Goal: Task Accomplishment & Management: Manage account settings

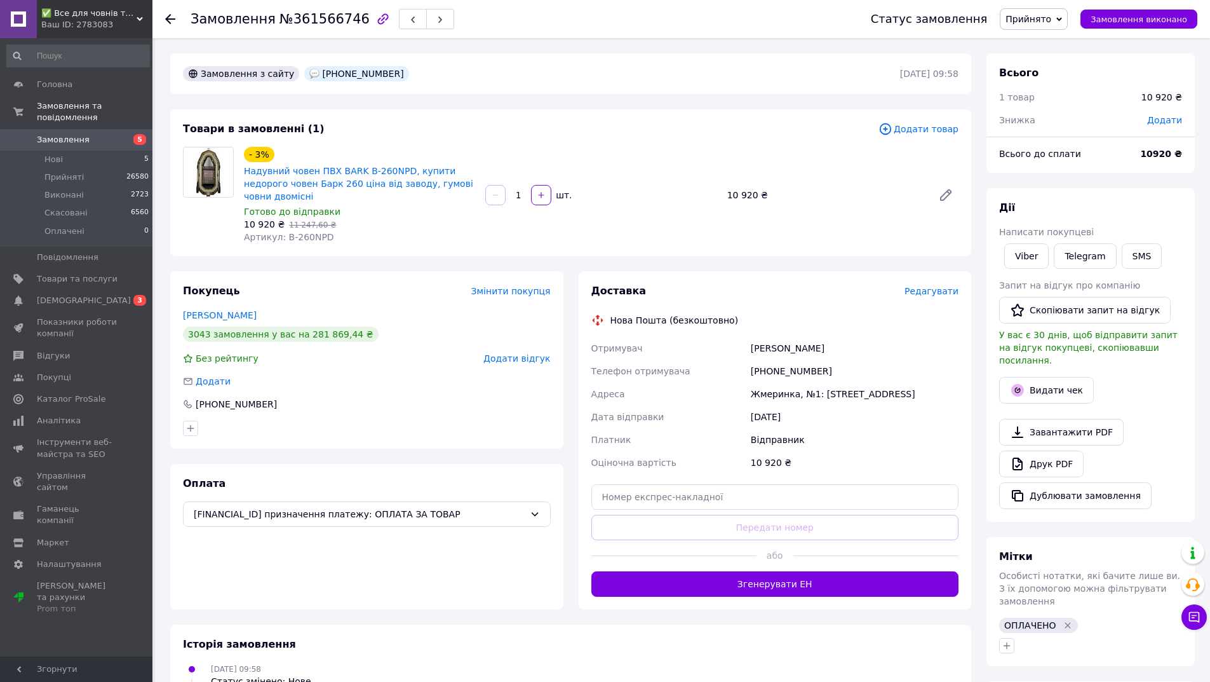
click at [944, 286] on span "Редагувати" at bounding box center [931, 291] width 54 height 10
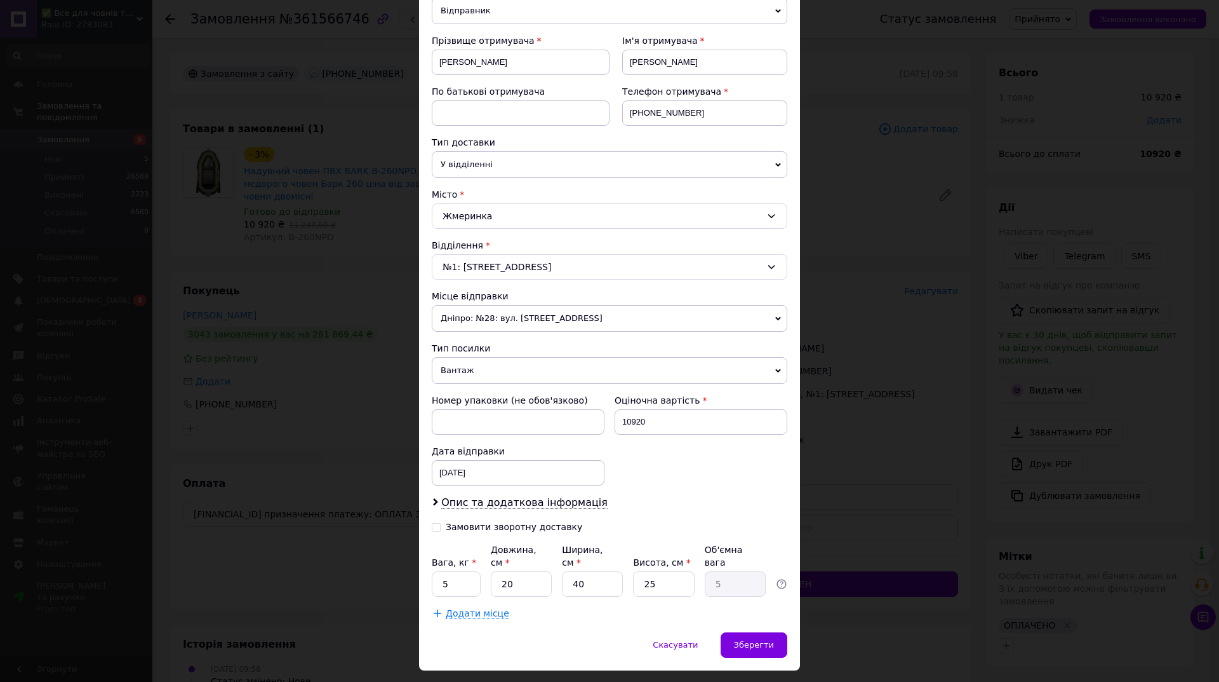
scroll to position [185, 0]
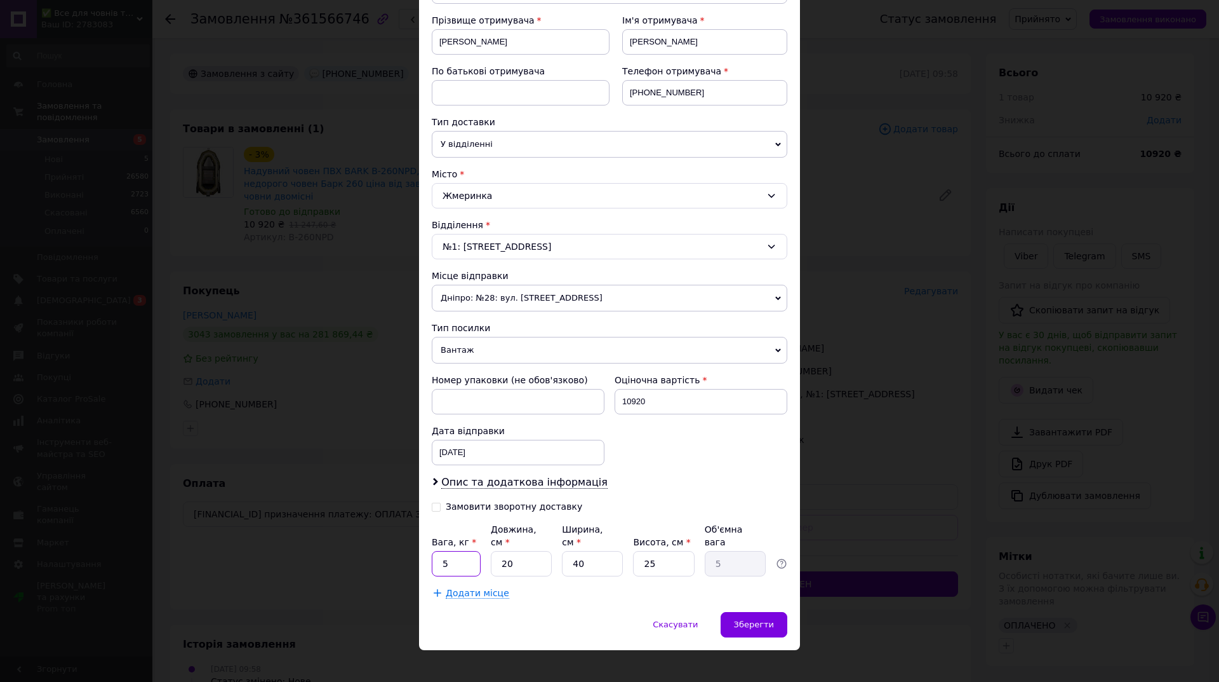
click at [453, 554] on input "5" at bounding box center [456, 563] width 49 height 25
type input "20"
type input "8"
type input "2"
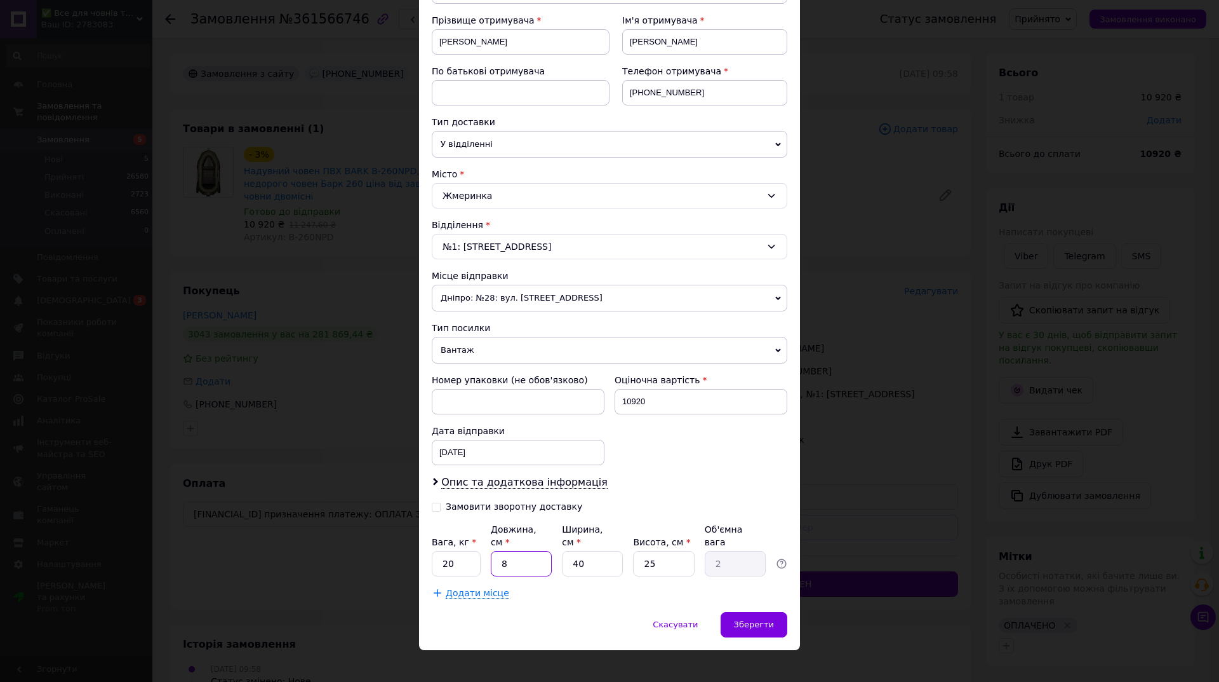
type input "82"
type input "20.5"
type input "82"
type input "3"
type input "1.54"
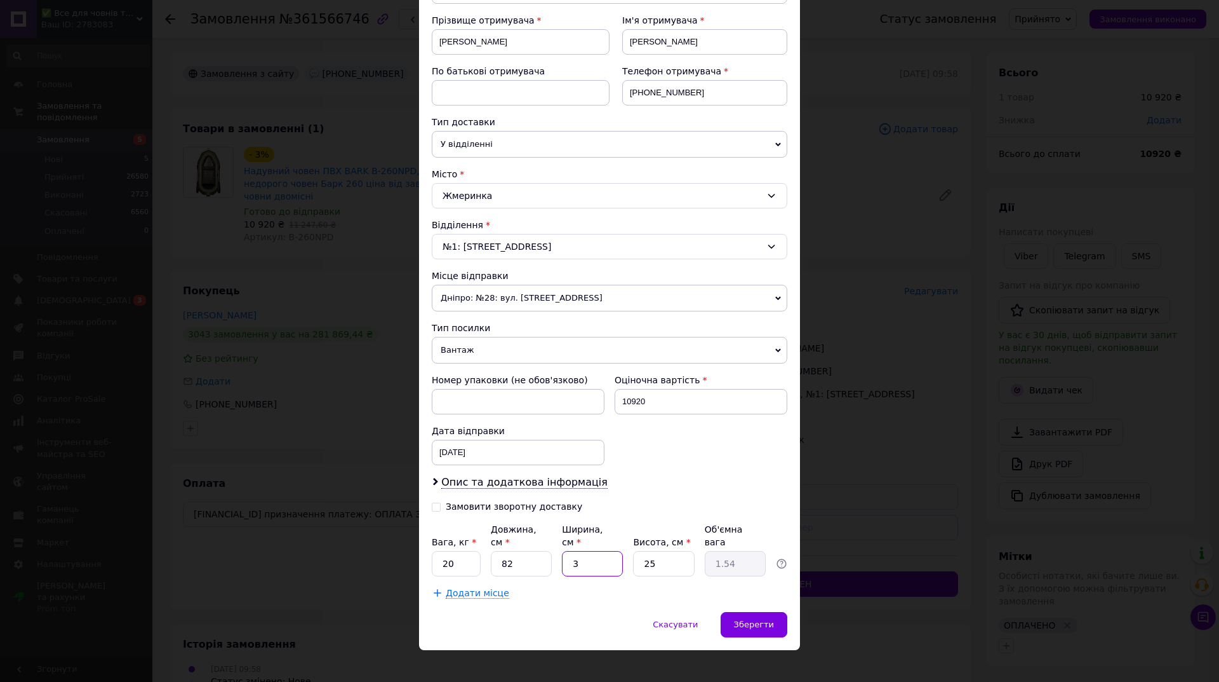
type input "36"
type input "18.45"
type input "36"
type input "2"
type input "1.48"
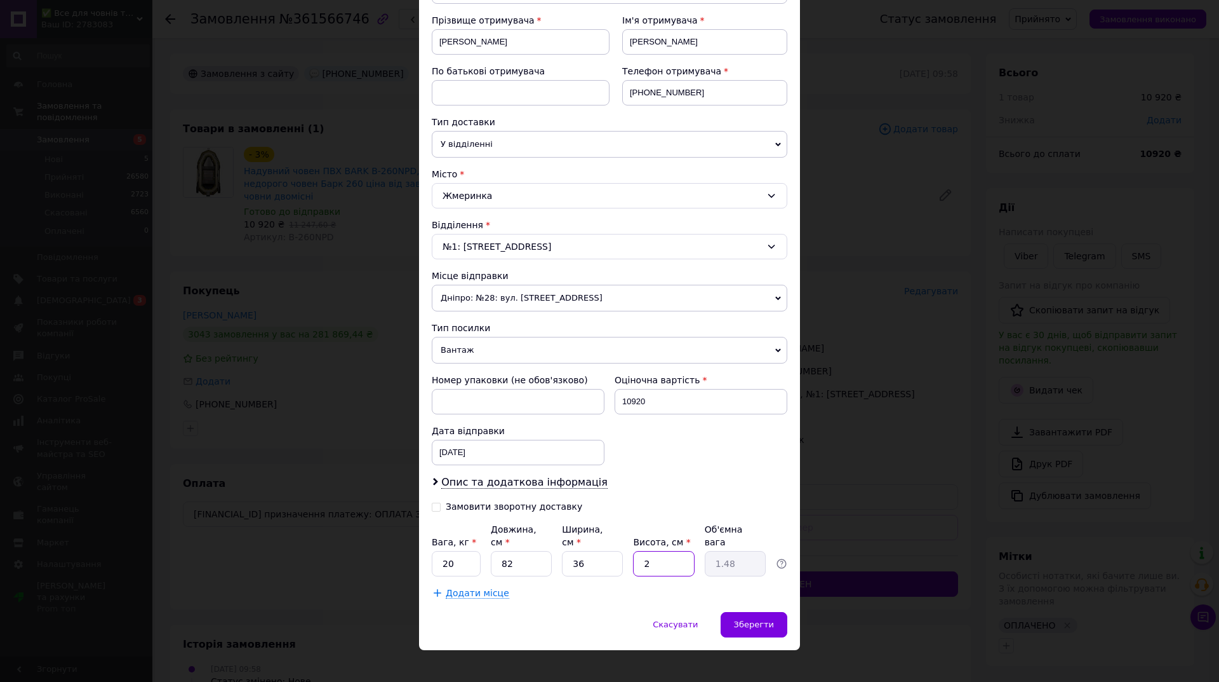
type input "27"
type input "19.93"
type input "27"
click at [755, 619] on span "Зберегти" at bounding box center [754, 624] width 40 height 10
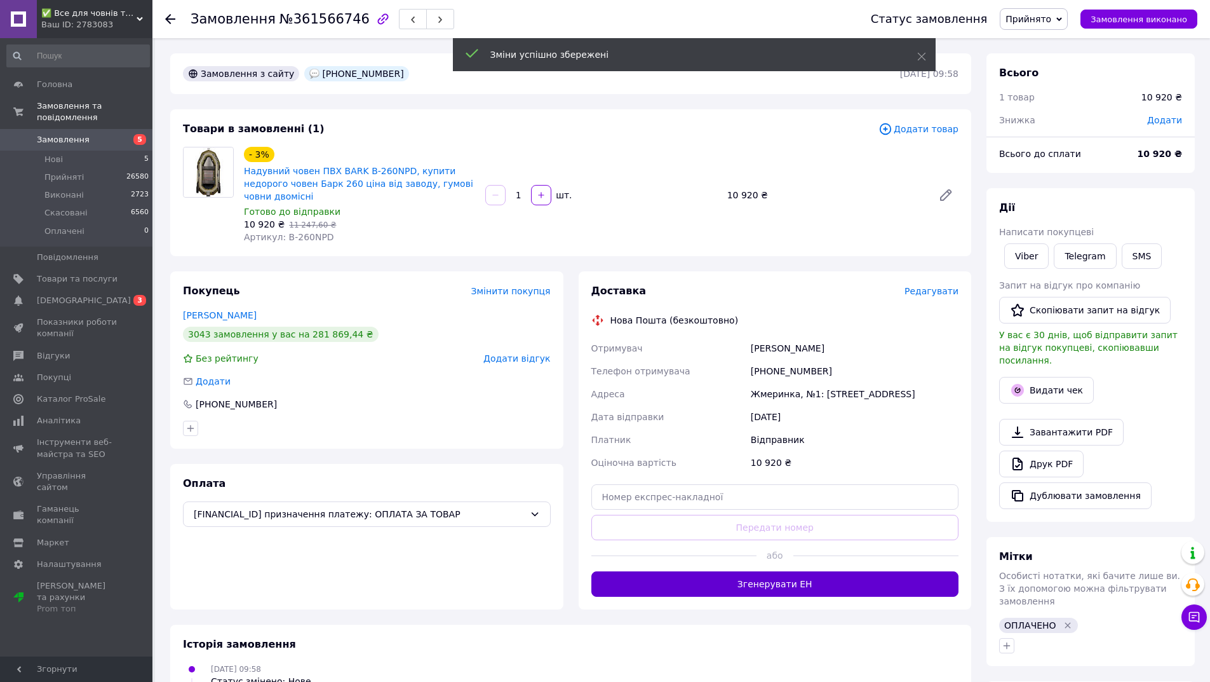
click at [797, 572] on button "Згенерувати ЕН" at bounding box center [775, 583] width 368 height 25
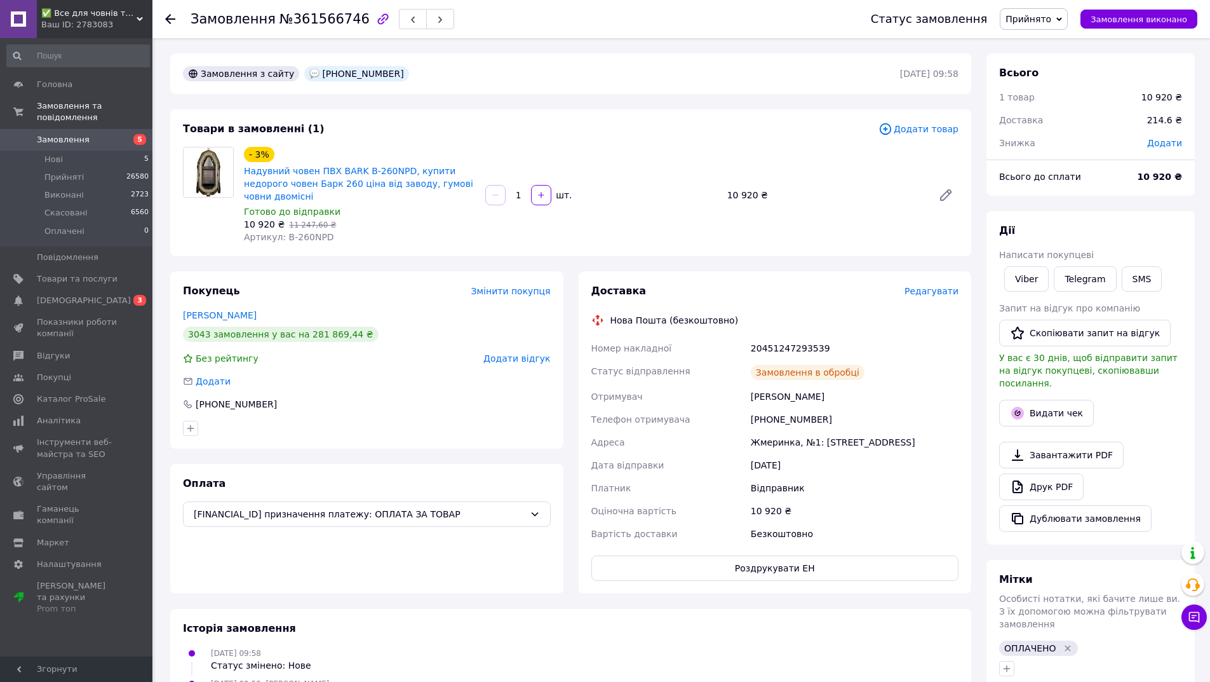
click at [795, 337] on div "20451247293539" at bounding box center [854, 348] width 213 height 23
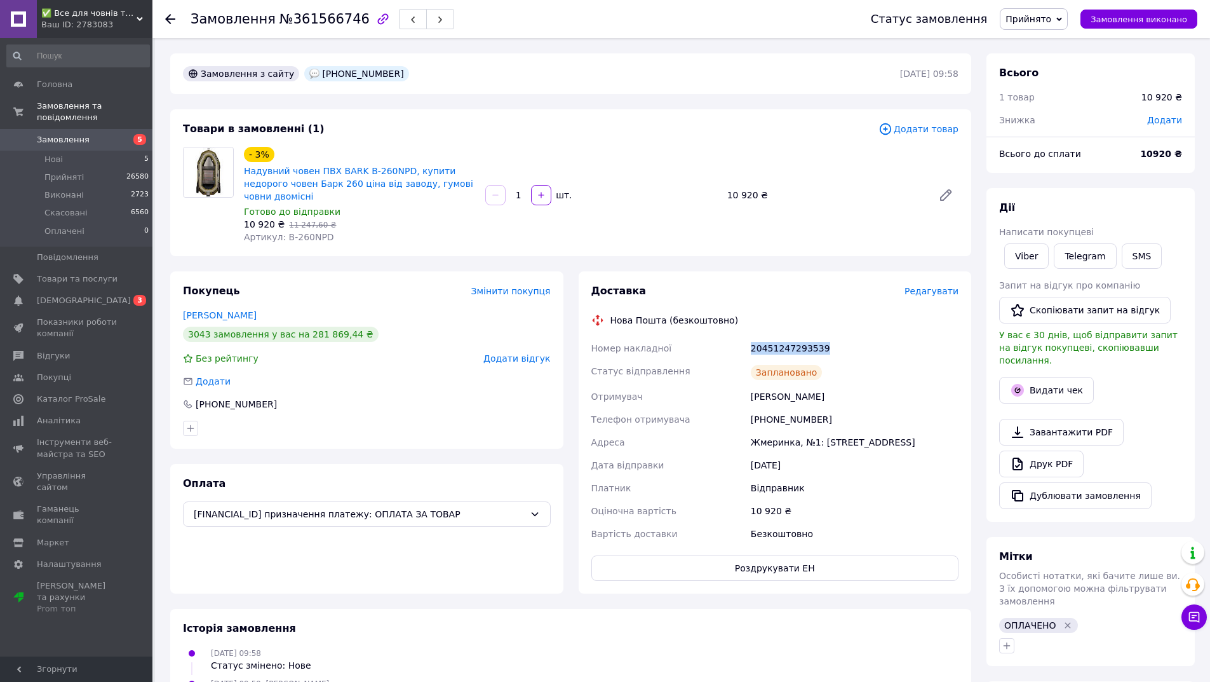
copy div "20451247293539"
click at [1015, 259] on link "Viber" at bounding box center [1026, 255] width 44 height 25
click at [57, 134] on span "Замовлення" at bounding box center [63, 139] width 53 height 11
